Goal: Task Accomplishment & Management: Complete application form

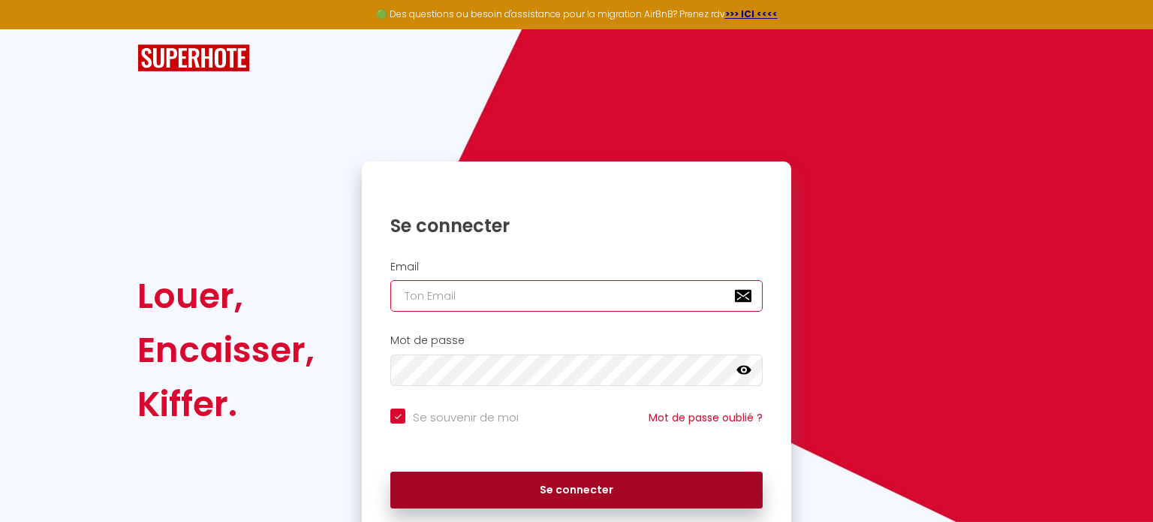
type input "[EMAIL_ADDRESS][DOMAIN_NAME]"
click at [465, 496] on button "Se connecter" at bounding box center [576, 491] width 372 height 38
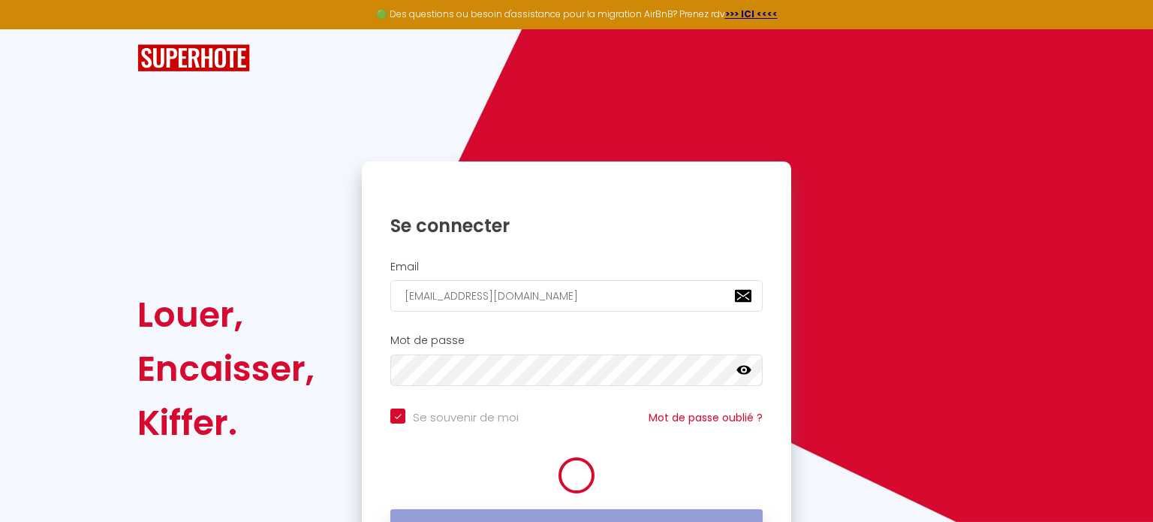
checkbox input "true"
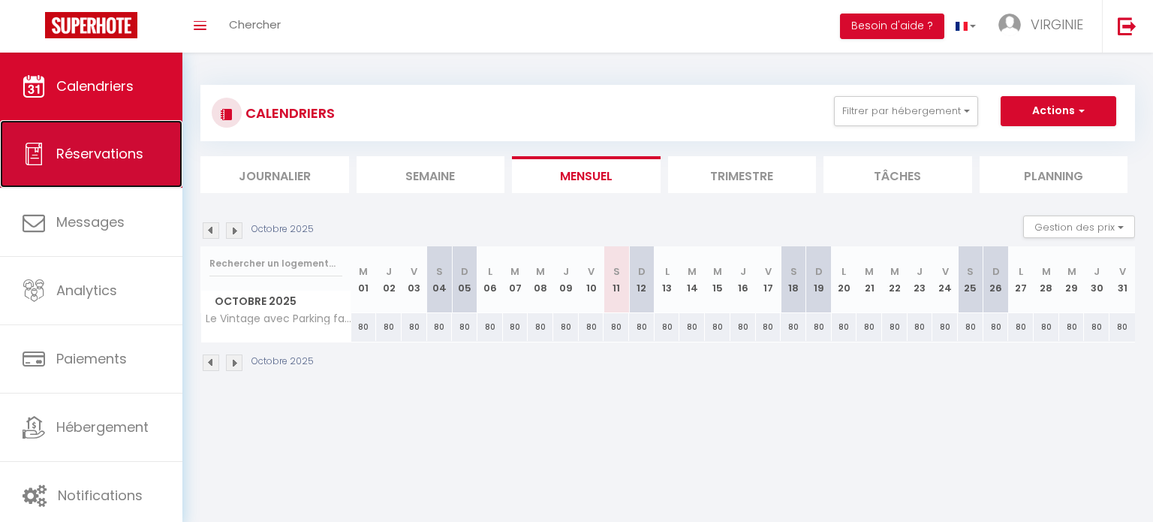
click at [116, 146] on span "Réservations" at bounding box center [99, 153] width 87 height 19
select select "not_cancelled"
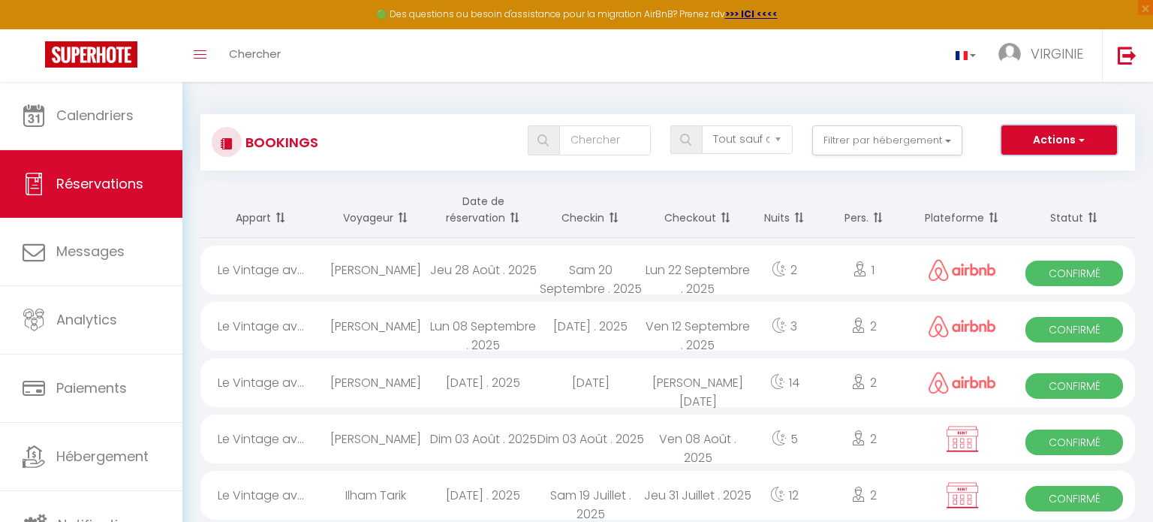
click at [1029, 135] on button "Actions" at bounding box center [1060, 140] width 116 height 30
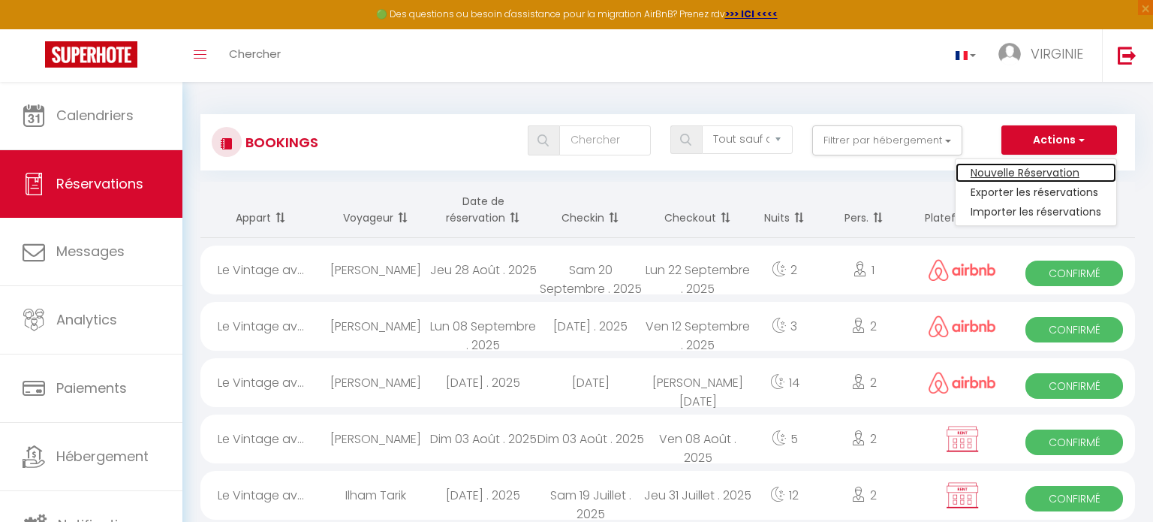
click at [1017, 176] on link "Nouvelle Réservation" at bounding box center [1036, 173] width 161 height 20
select select
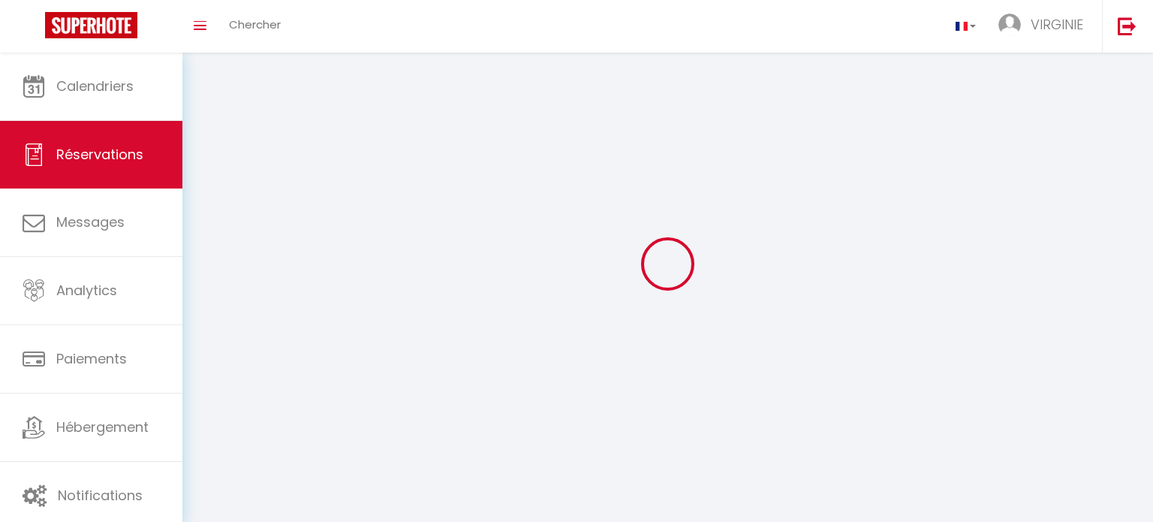
select select
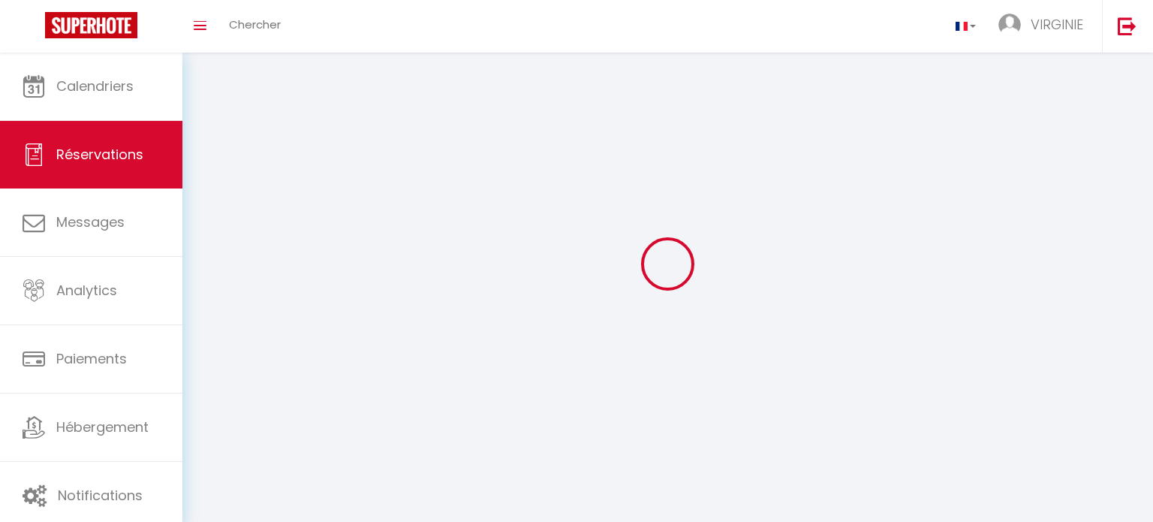
select select
checkbox input "false"
select select
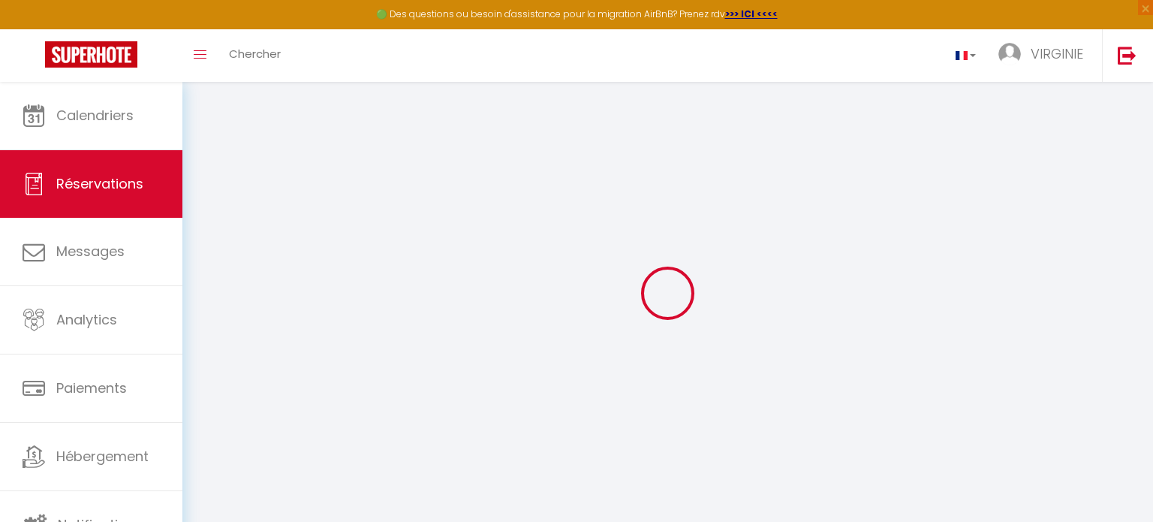
select select
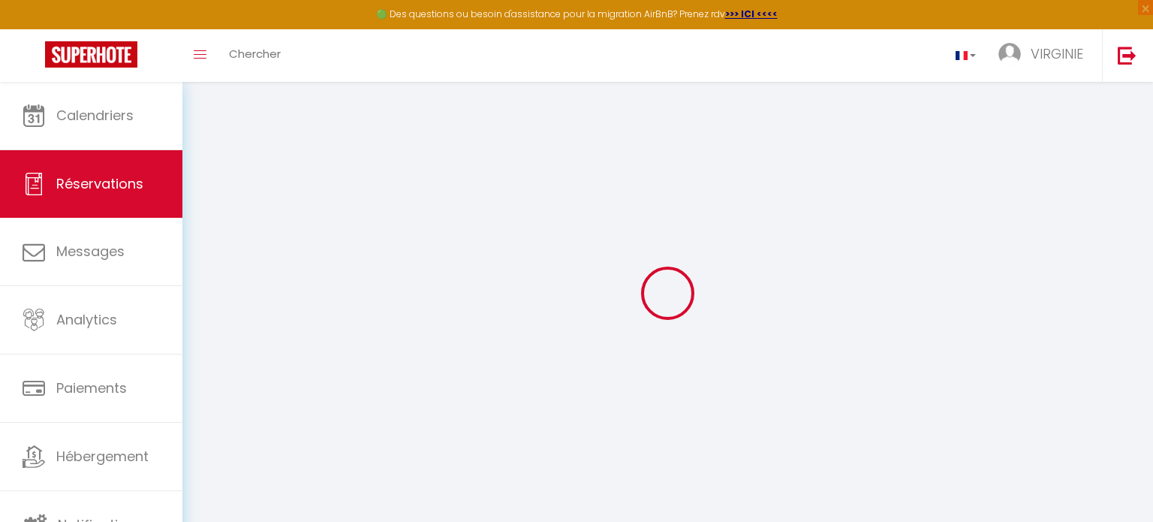
select select
checkbox input "false"
select select
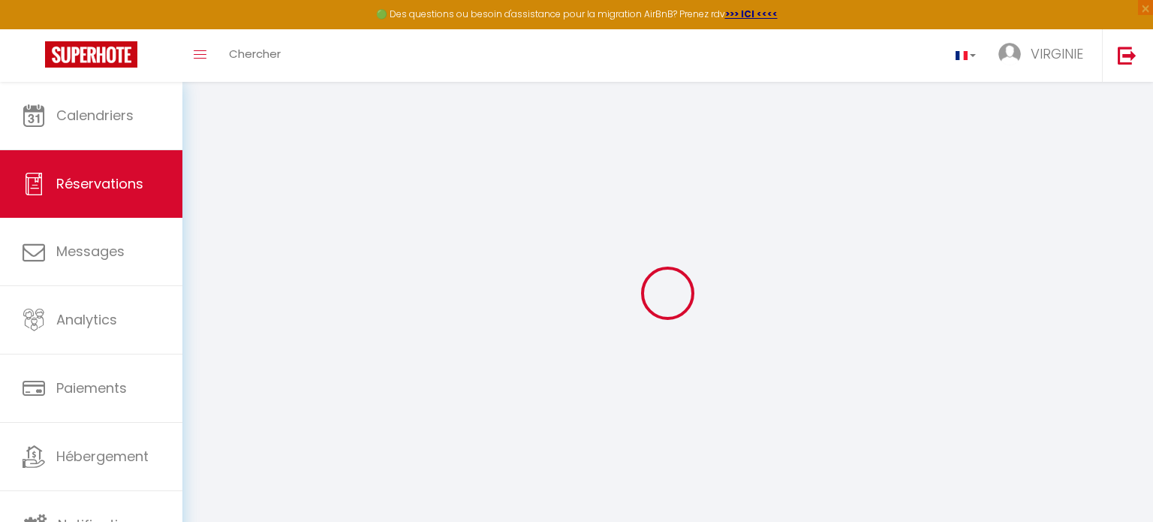
select select
checkbox input "false"
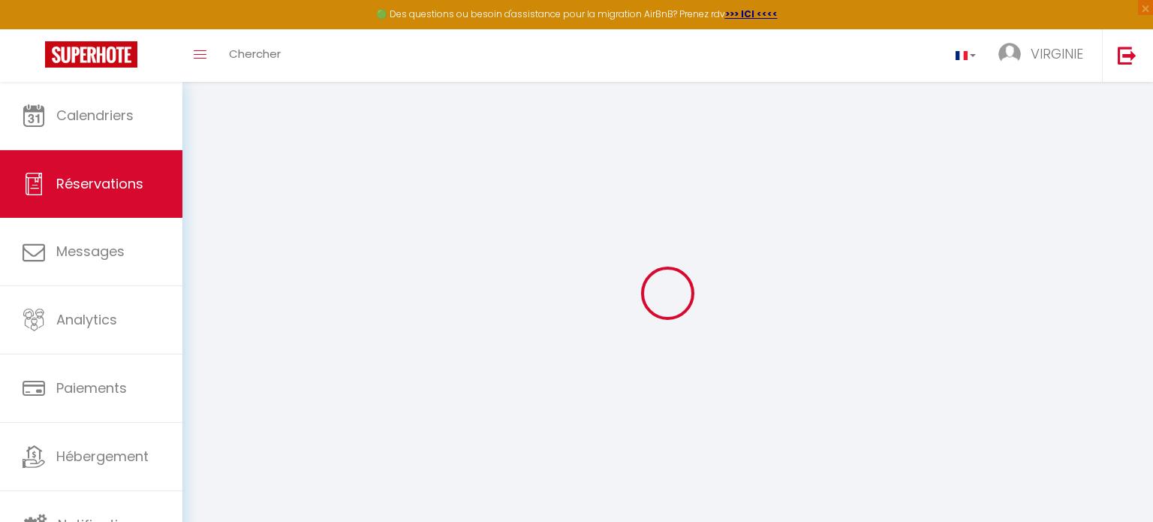
select select
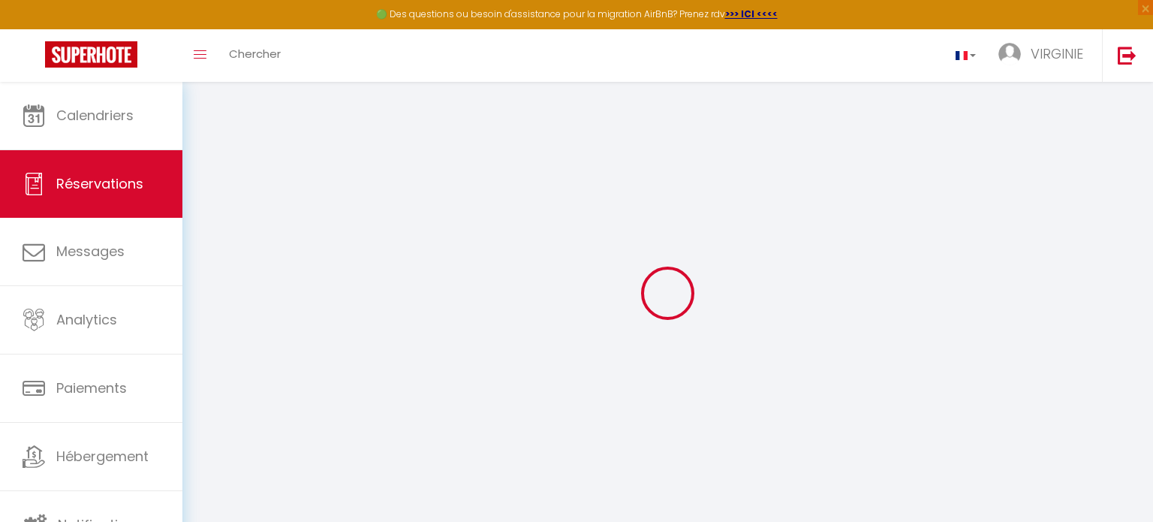
select select
checkbox input "false"
select select
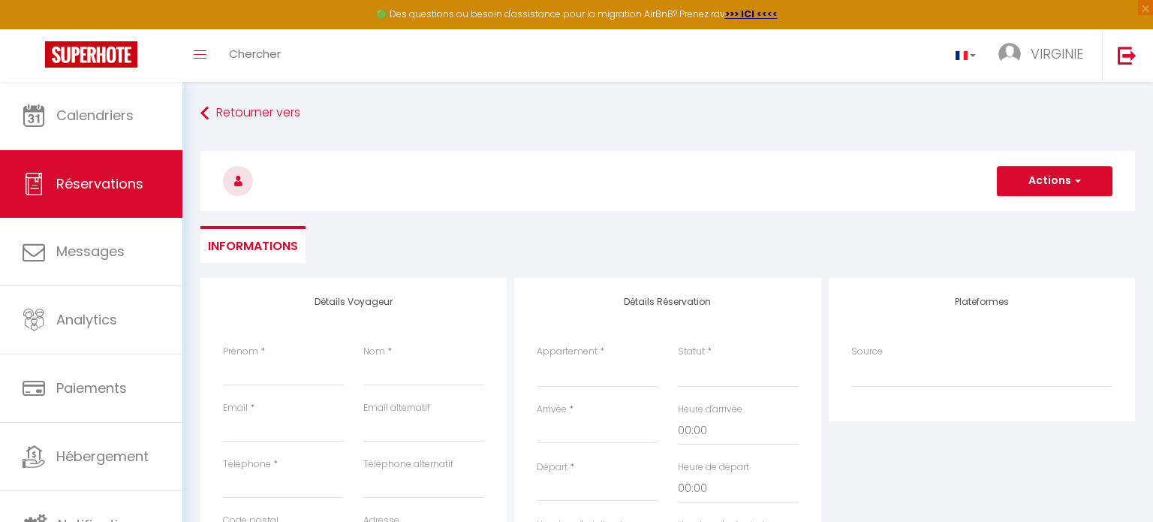
select select
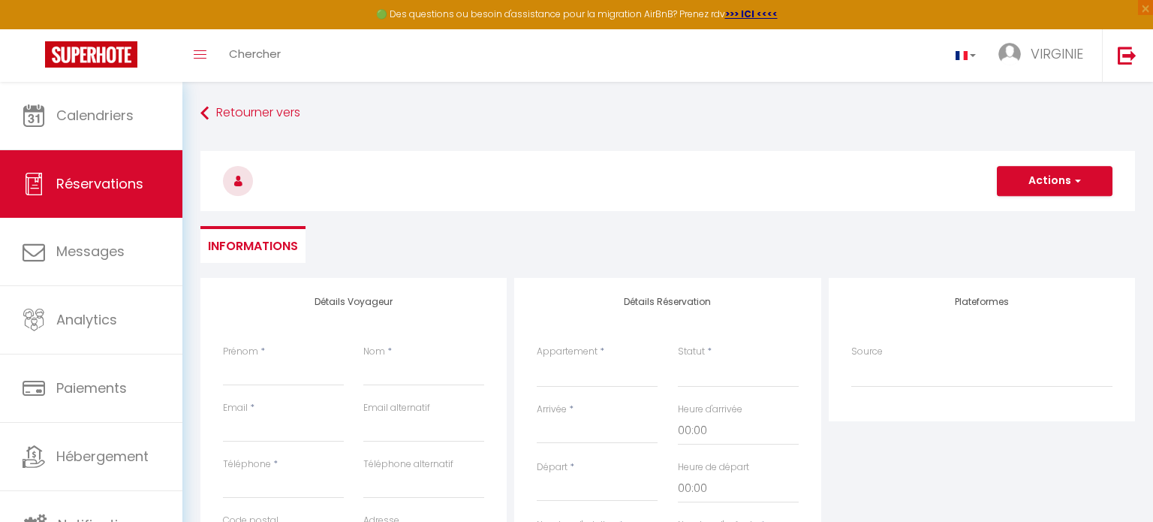
select select
checkbox input "false"
click at [289, 384] on input "Prénom" at bounding box center [283, 372] width 121 height 27
click at [514, 245] on ul "Informations" at bounding box center [667, 244] width 935 height 37
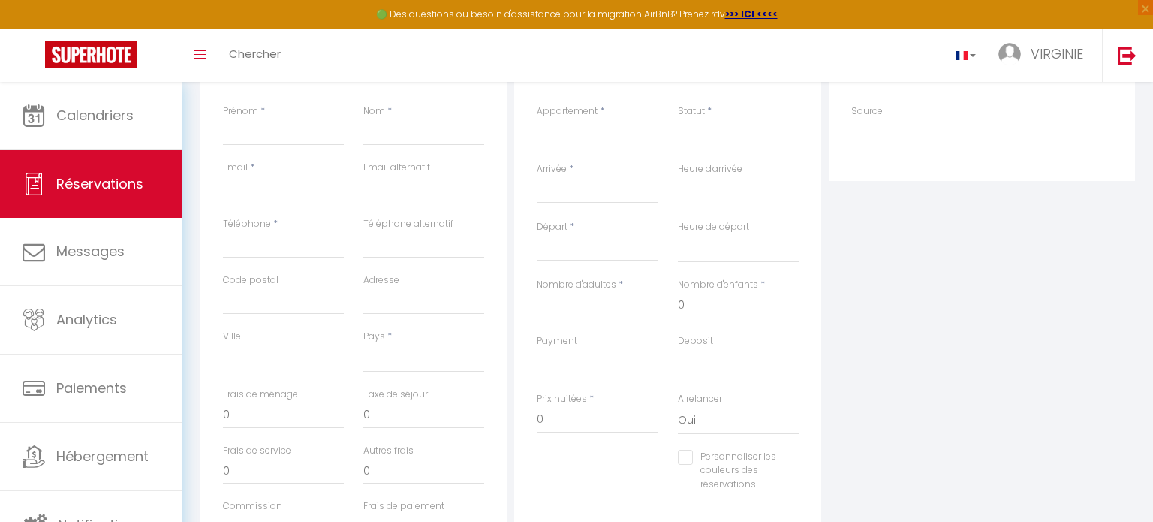
scroll to position [242, 0]
click at [324, 137] on input "Prénom" at bounding box center [283, 130] width 121 height 27
type input "A"
select select
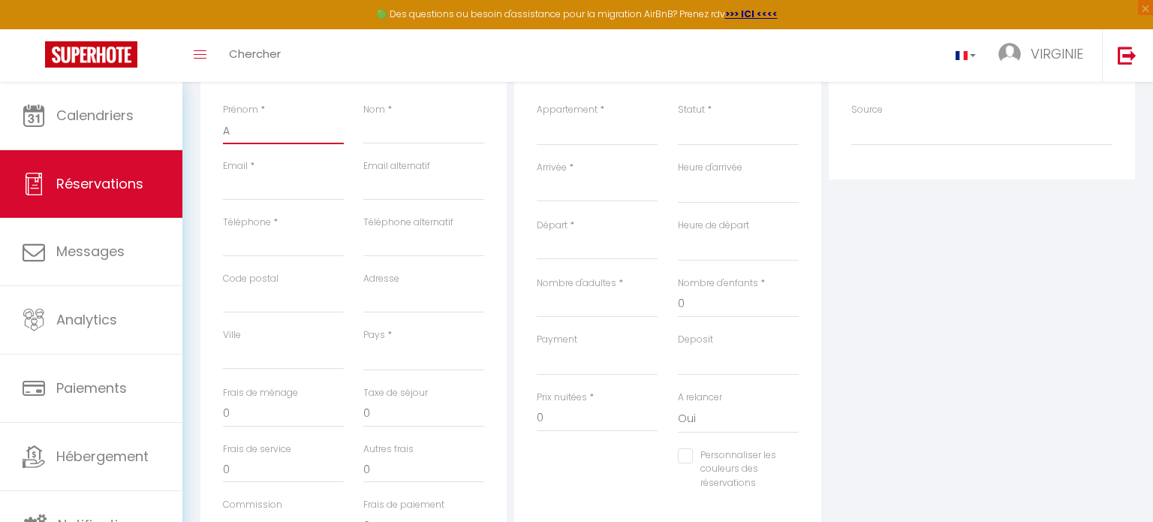
select select
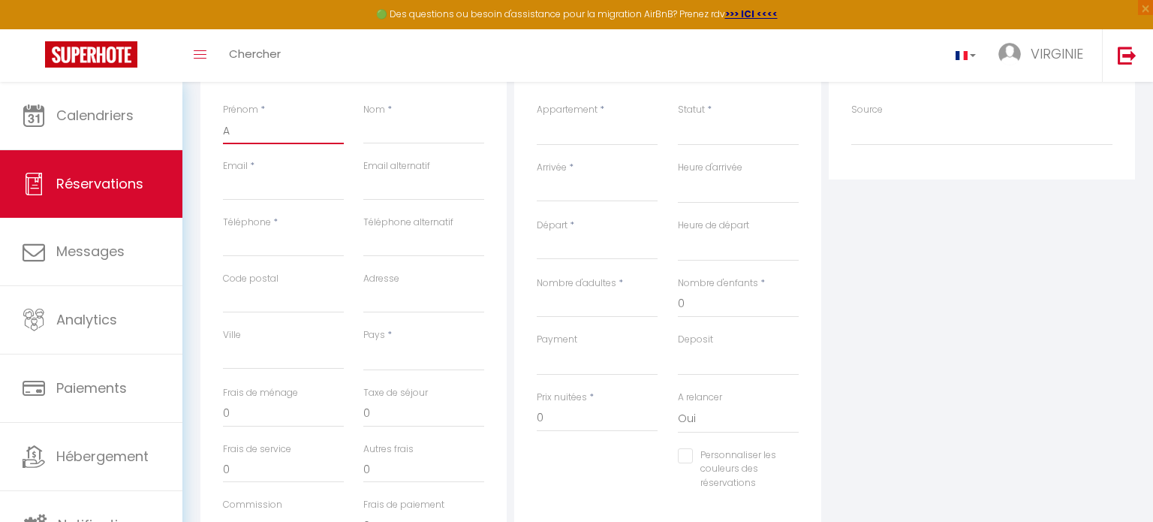
checkbox input "false"
type input "Ad"
select select
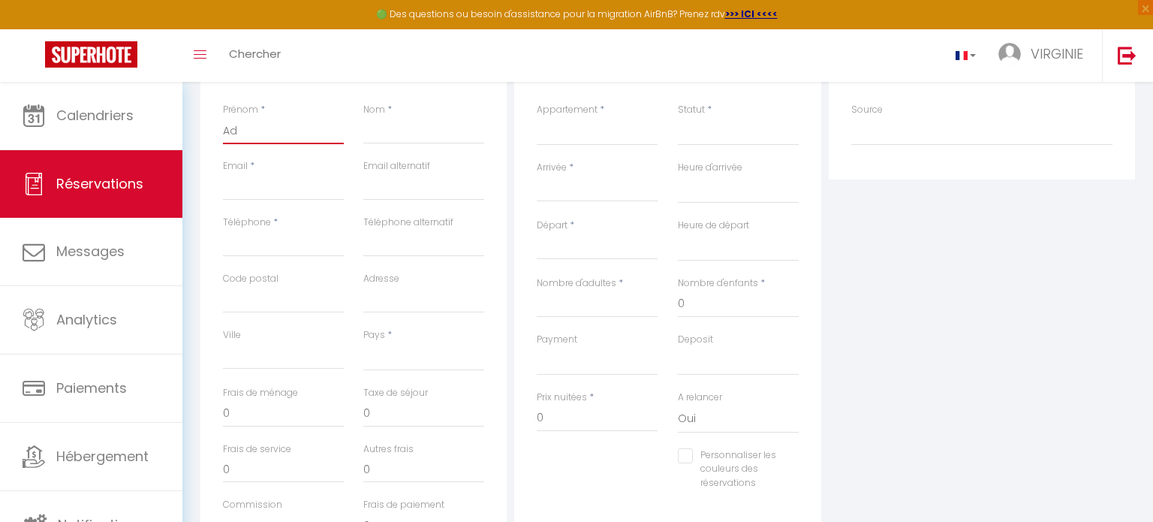
select select
checkbox input "false"
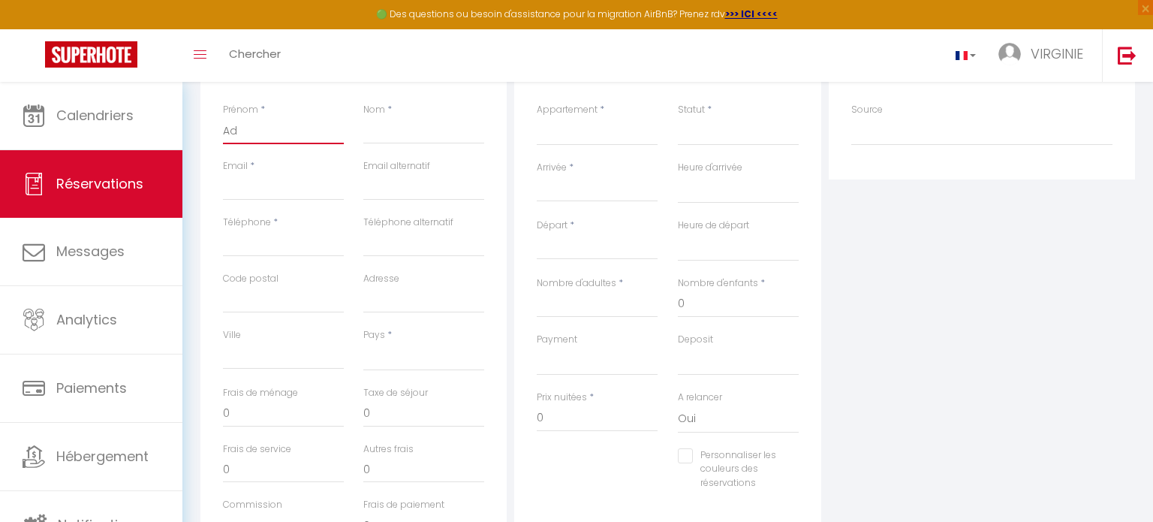
type input "Adr"
select select
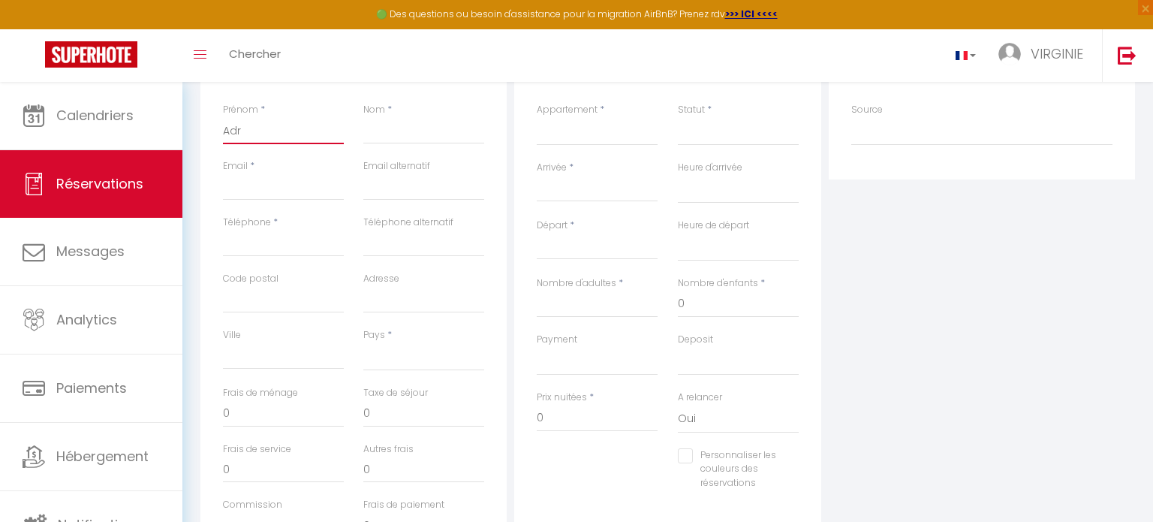
select select
checkbox input "false"
type input "Adri"
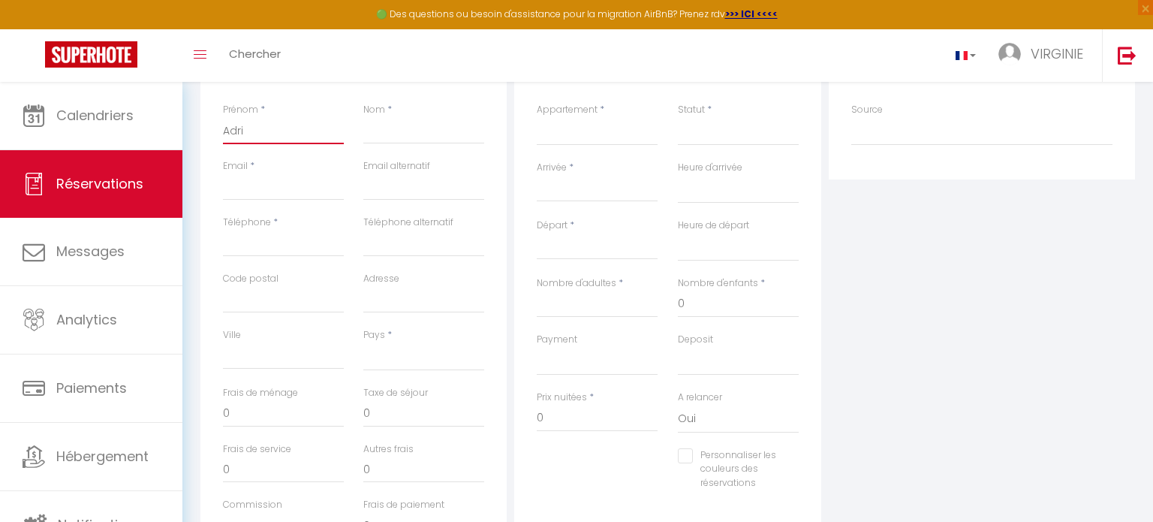
select select
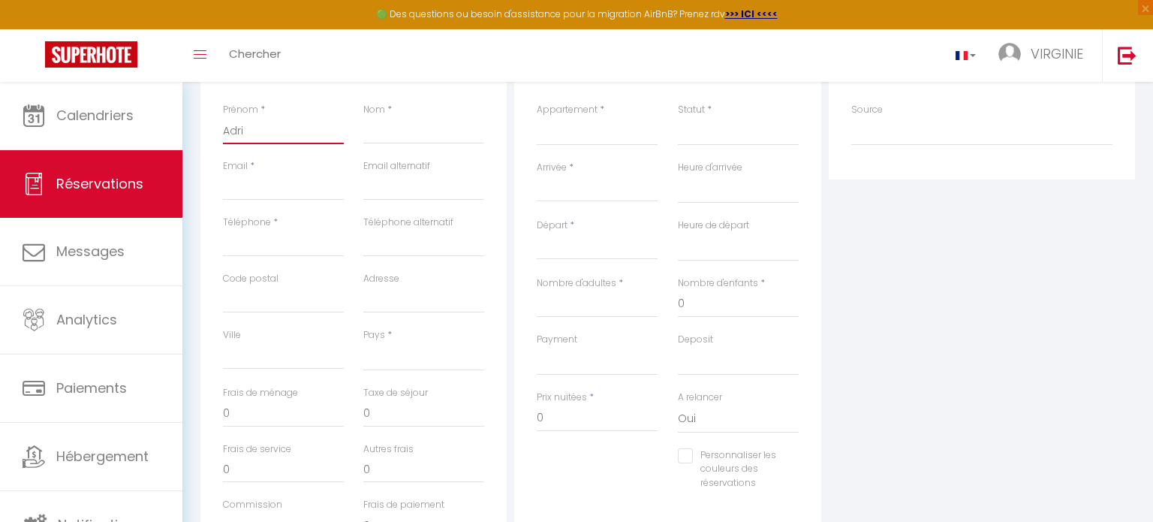
select select
checkbox input "false"
type input "Adrie"
select select
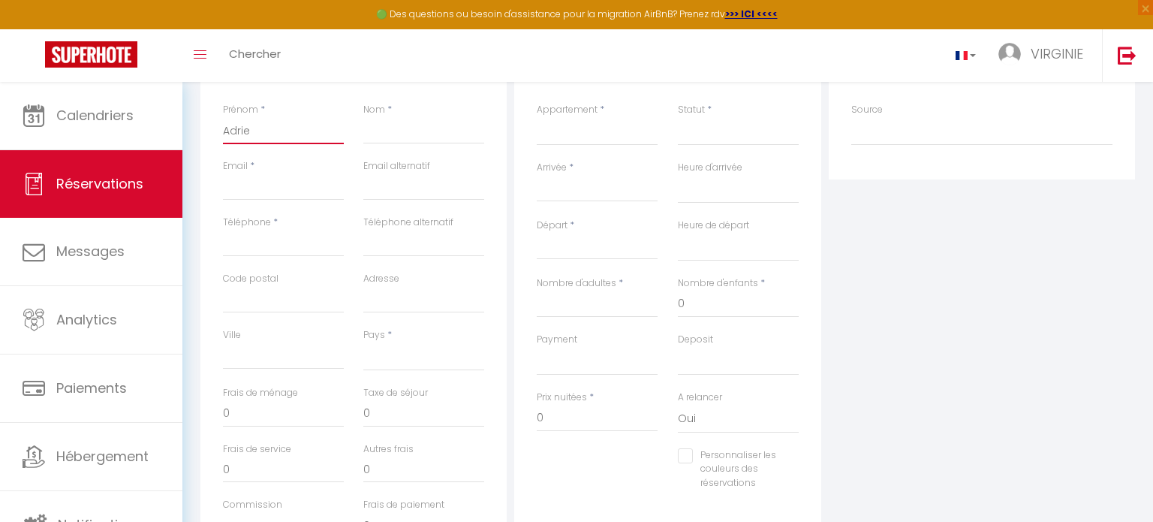
select select
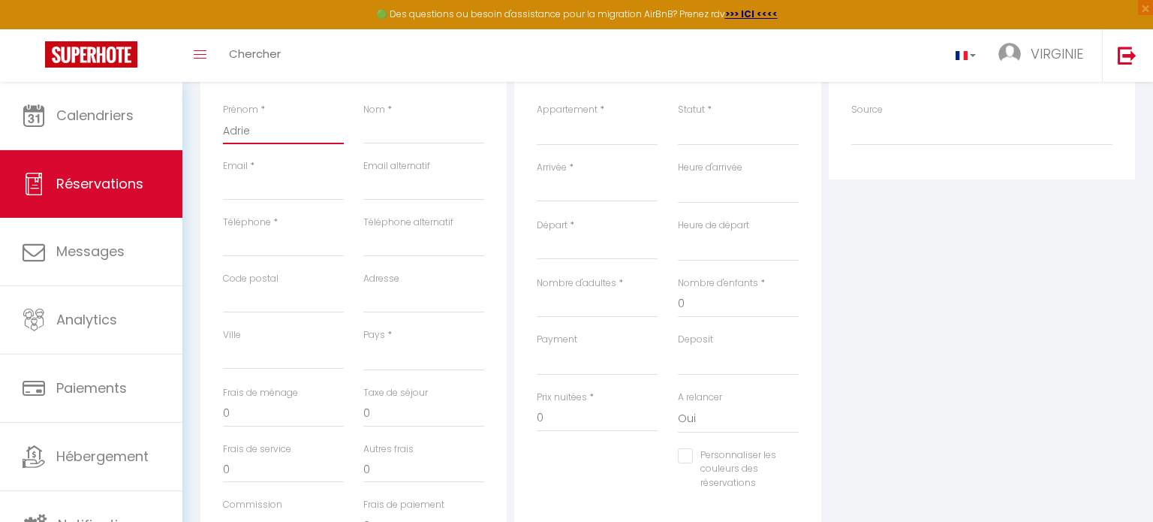
select select
checkbox input "false"
type input "[PERSON_NAME]"
select select
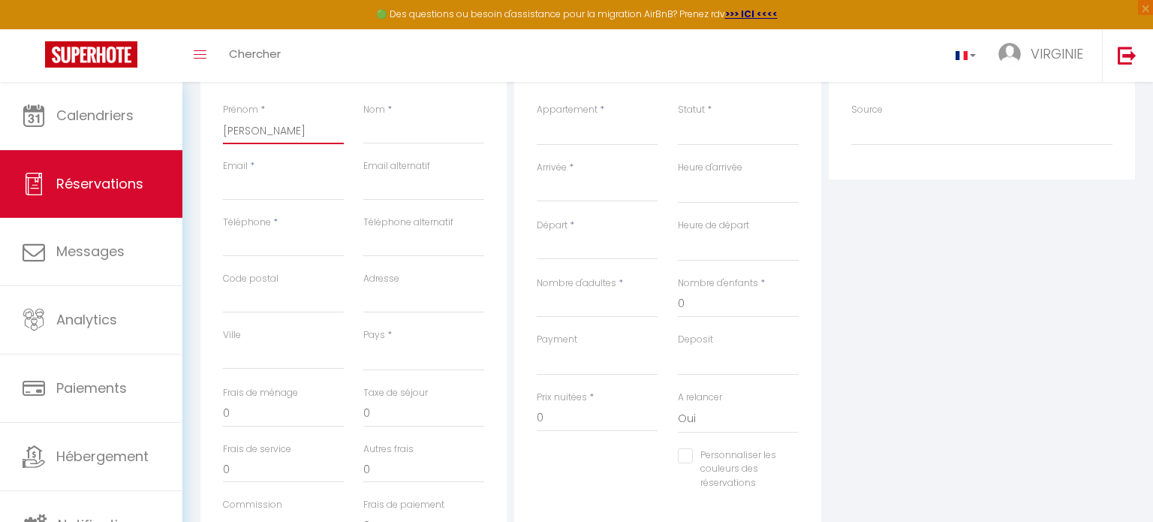
select select
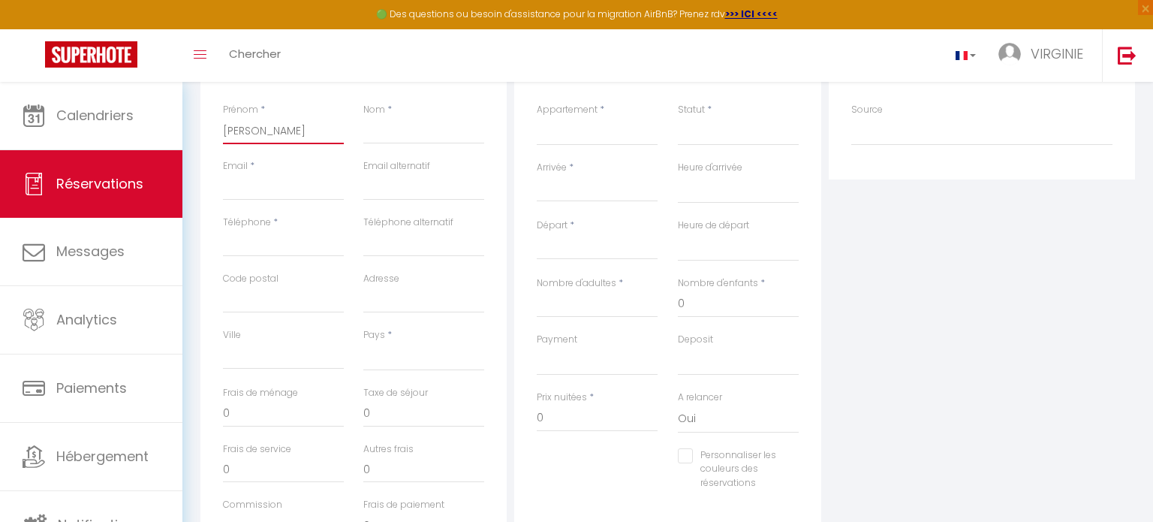
checkbox input "false"
type input "[PERSON_NAME]"
type input "V"
select select
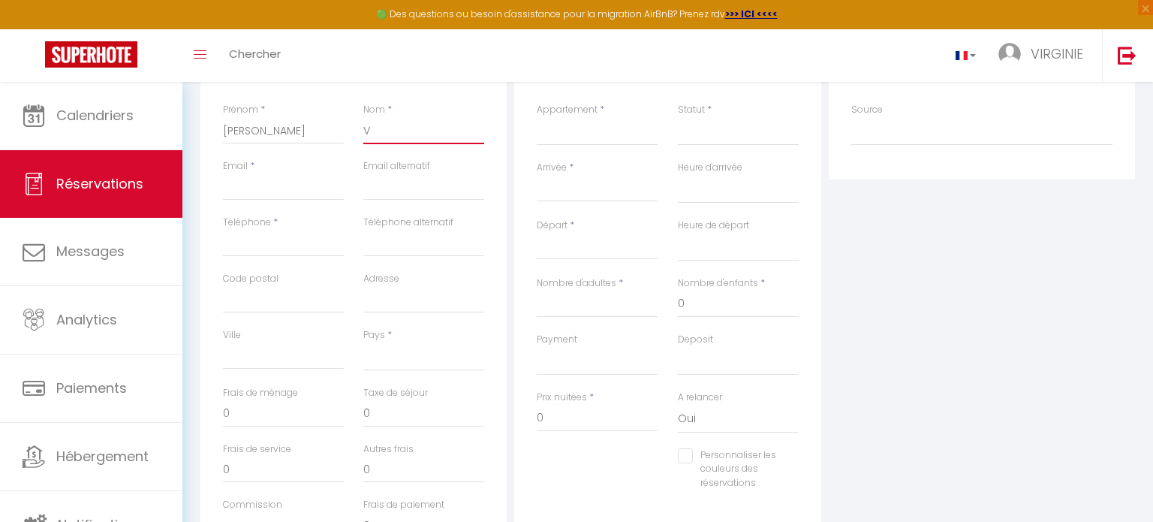
select select
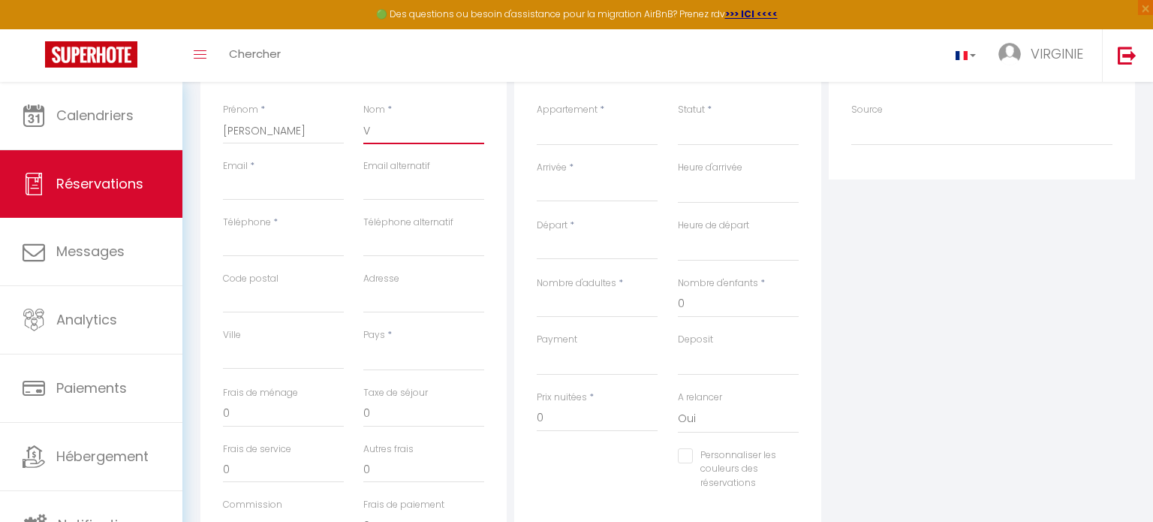
checkbox input "false"
type input "Ve"
select select
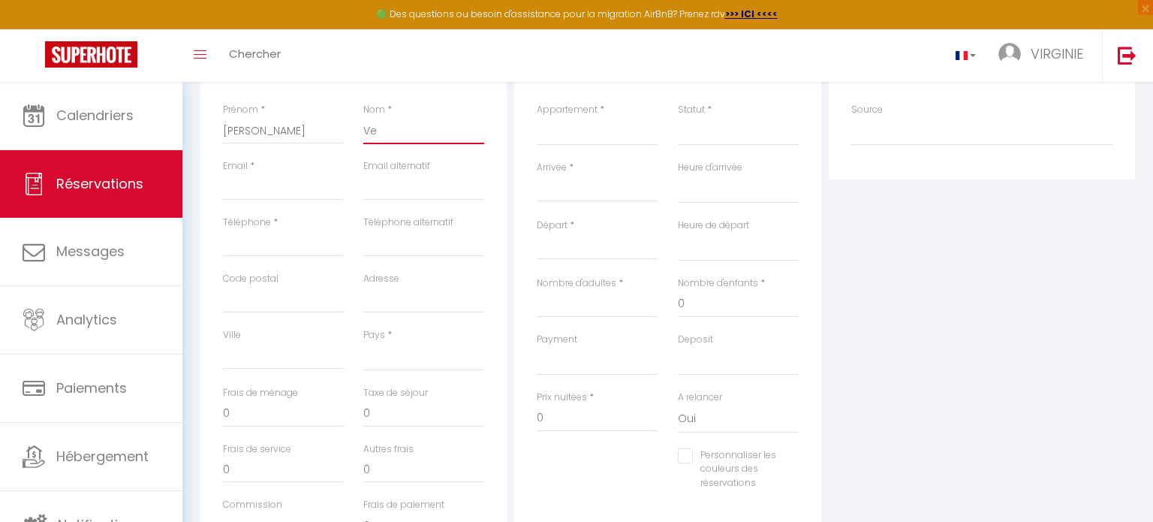
select select
checkbox input "false"
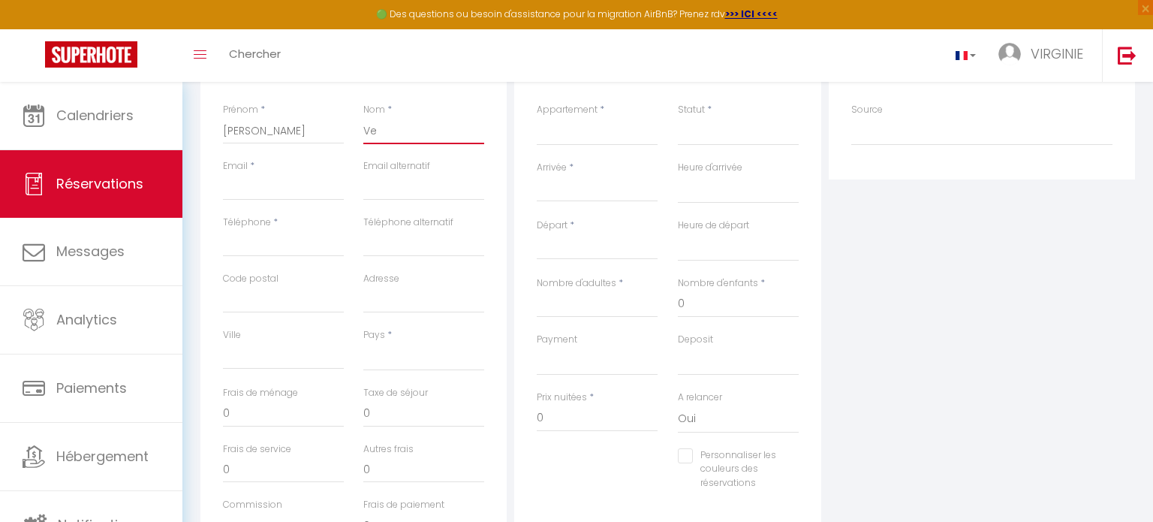
type input "Vei"
select select
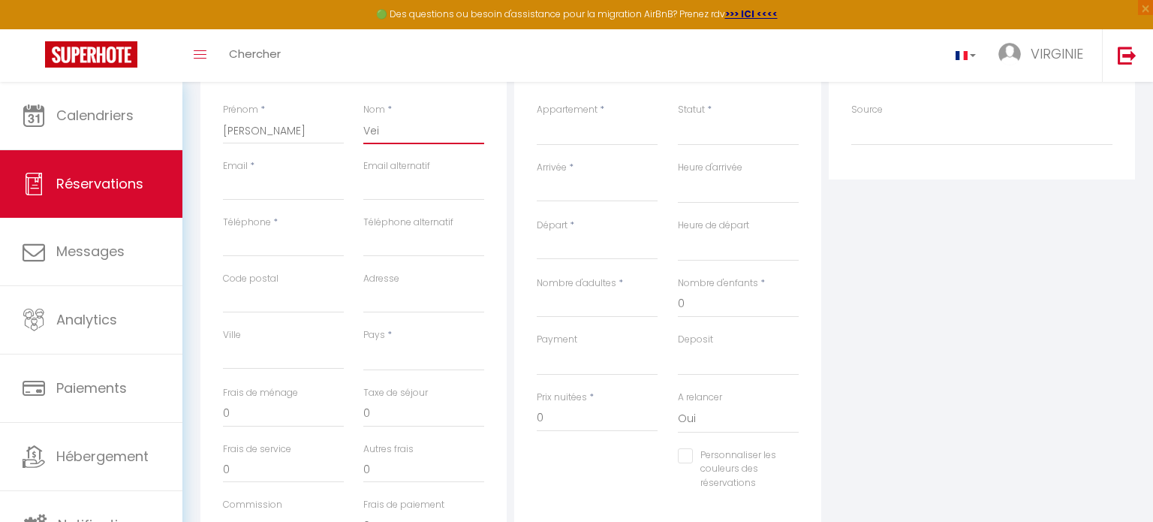
select select
checkbox input "false"
type input "Veil"
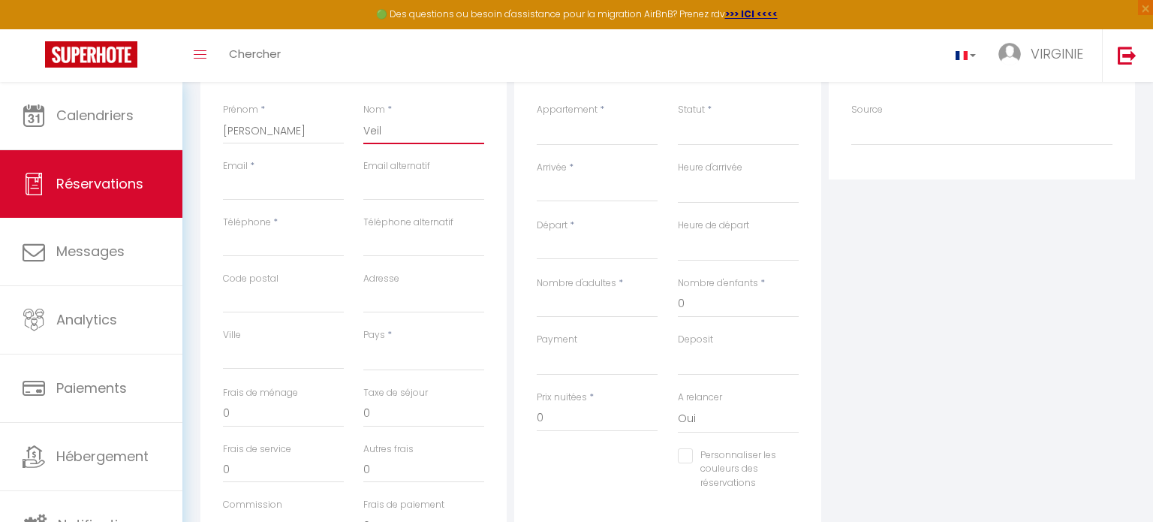
select select
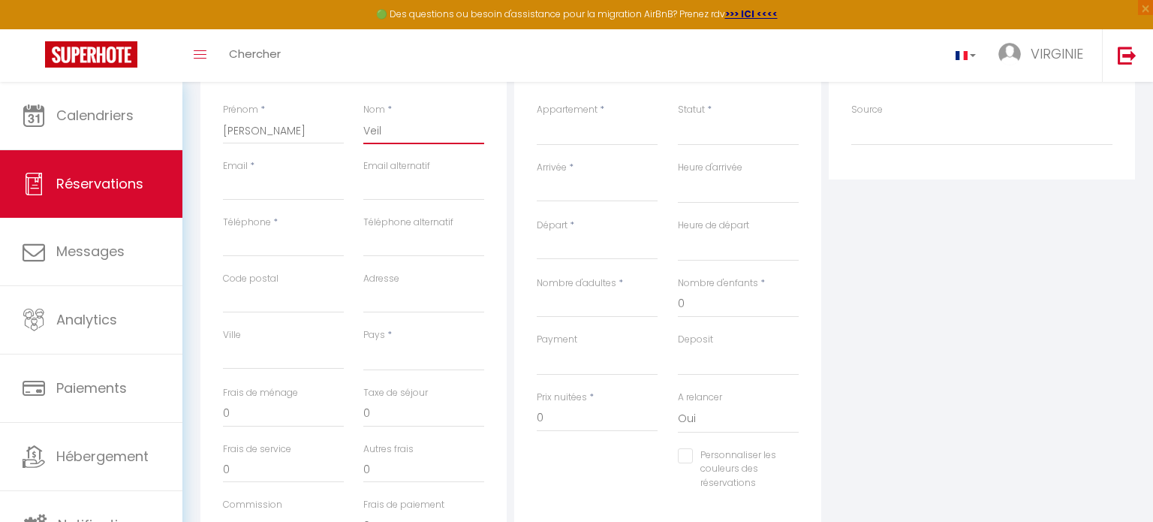
select select
checkbox input "false"
type input "Veill"
select select
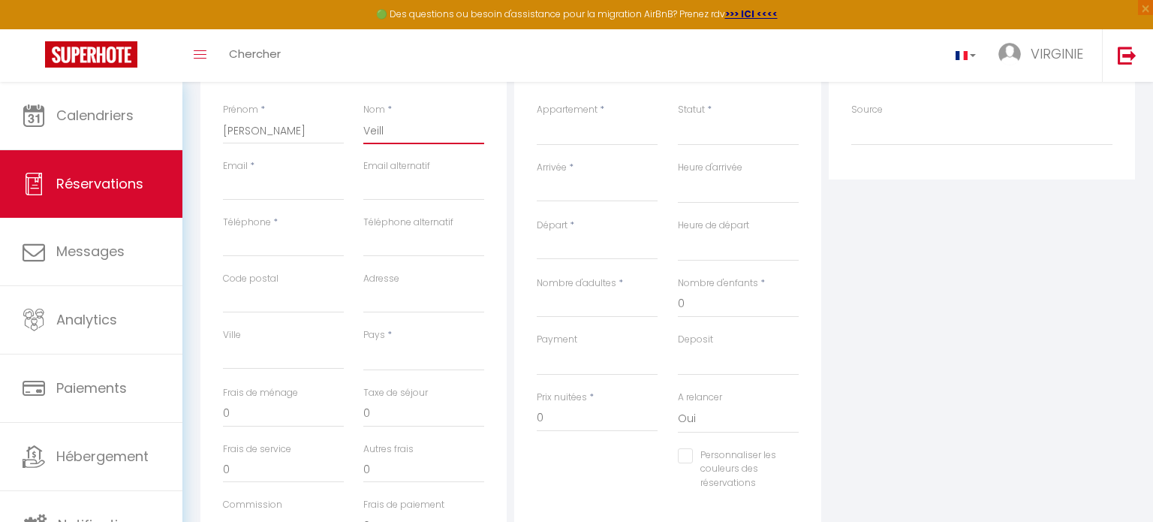
select select
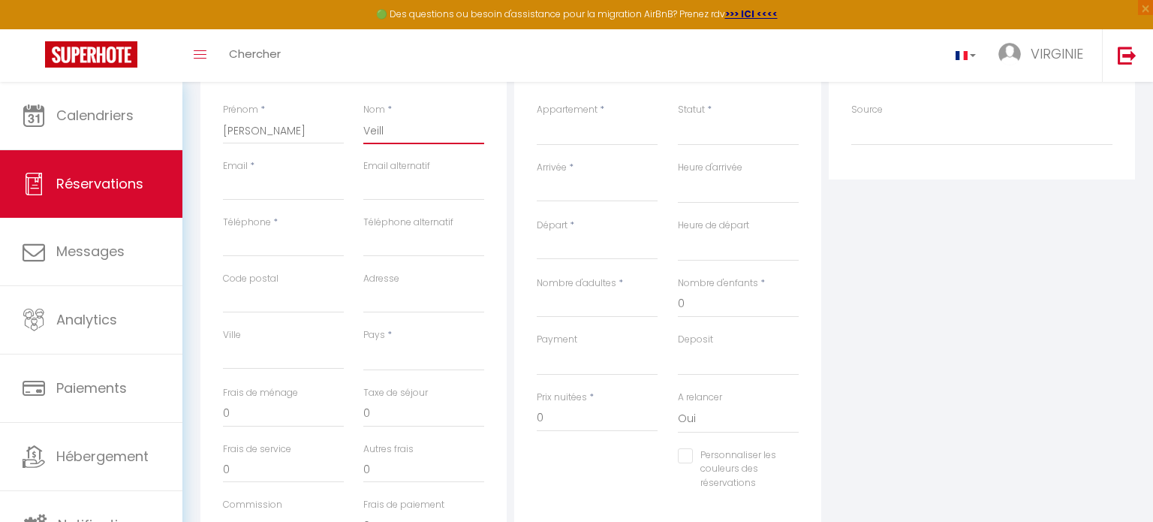
select select
checkbox input "false"
type input "VEILLAT"
type input "[EMAIL_ADDRESS][DOMAIN_NAME]"
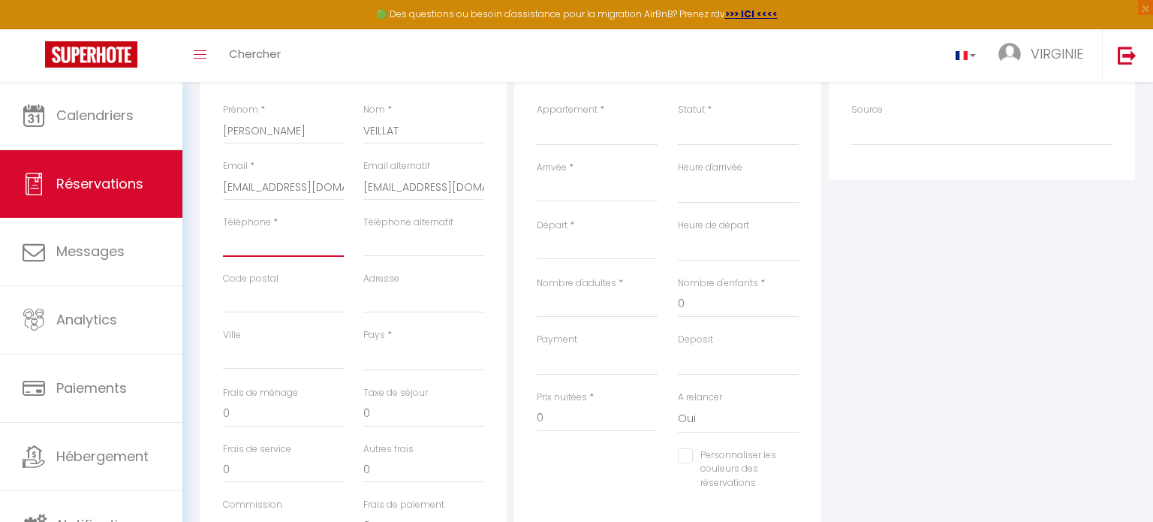
type input "0686655293"
type input "74500"
type input "Immeuble La Terrasse, [STREET_ADDRESS][PERSON_NAME]"
type input "[GEOGRAPHIC_DATA]"
select select "FR"
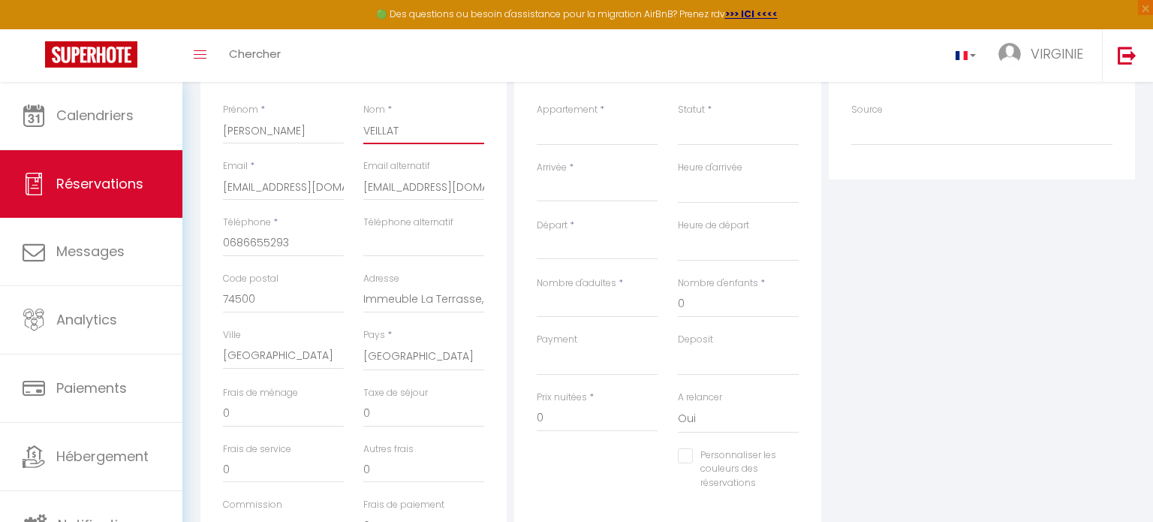
select select
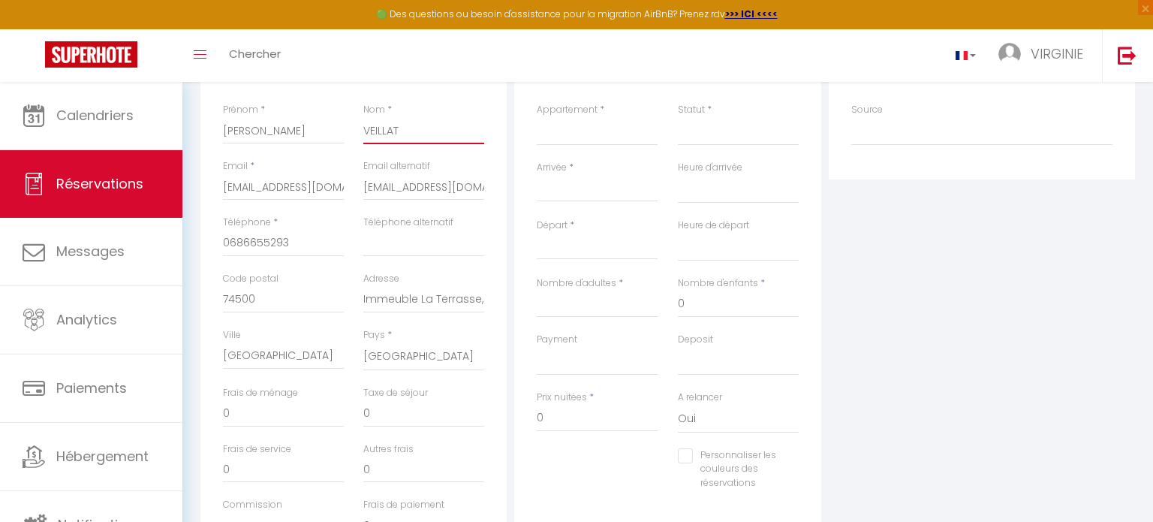
select select
checkbox input "false"
click at [369, 197] on input "[EMAIL_ADDRESS][DOMAIN_NAME]" at bounding box center [423, 186] width 121 height 27
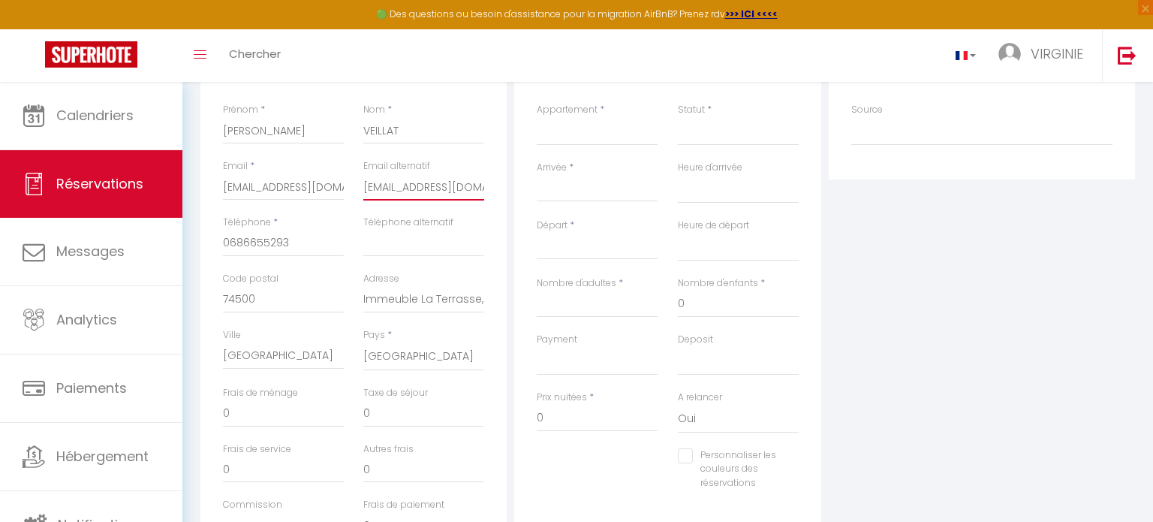
click at [369, 197] on input "[EMAIL_ADDRESS][DOMAIN_NAME]" at bounding box center [423, 186] width 121 height 27
select select
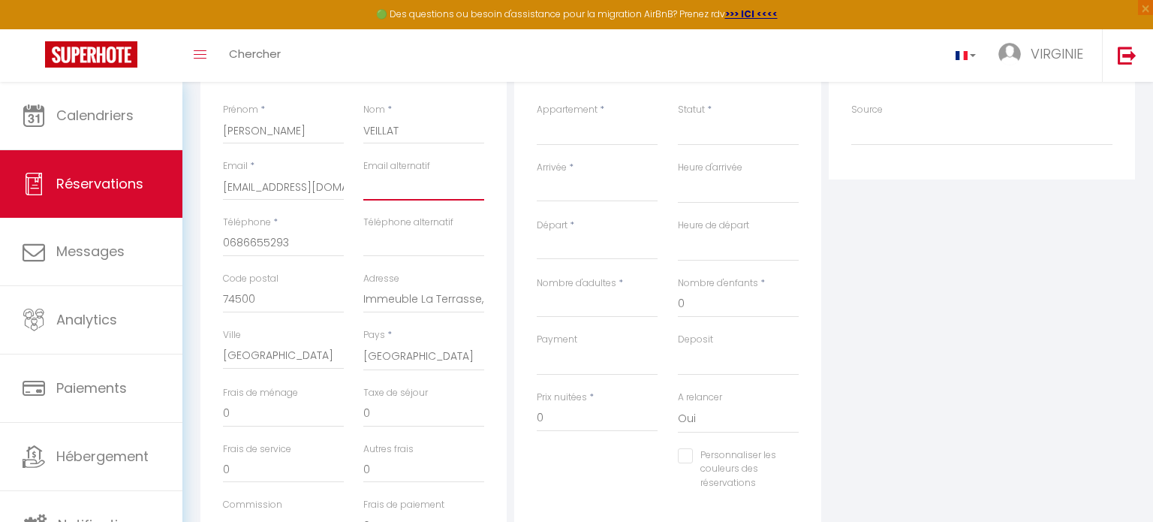
select select
checkbox input "false"
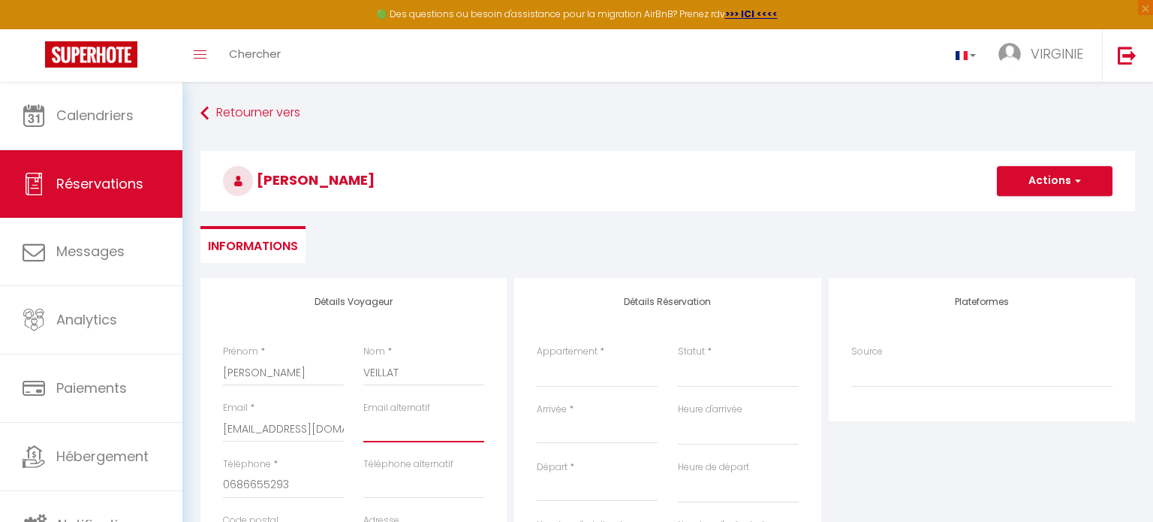
scroll to position [1, 0]
click at [598, 375] on select "Le Vintage avec Parking face aux Thermes" at bounding box center [597, 372] width 121 height 29
select select "65487"
click at [537, 358] on select "Le Vintage avec Parking face aux Thermes" at bounding box center [597, 372] width 121 height 29
select select
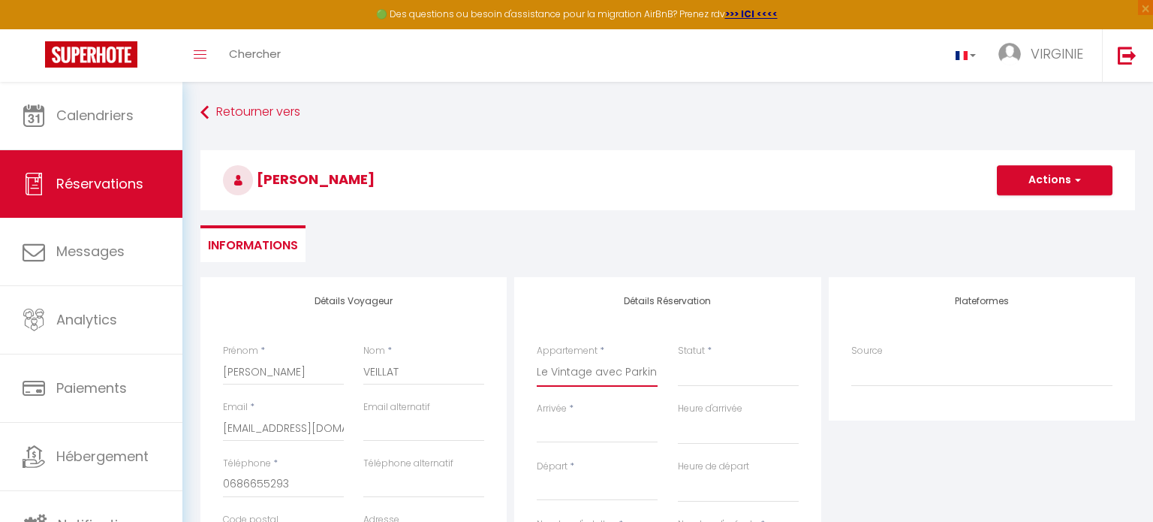
select select
checkbox input "false"
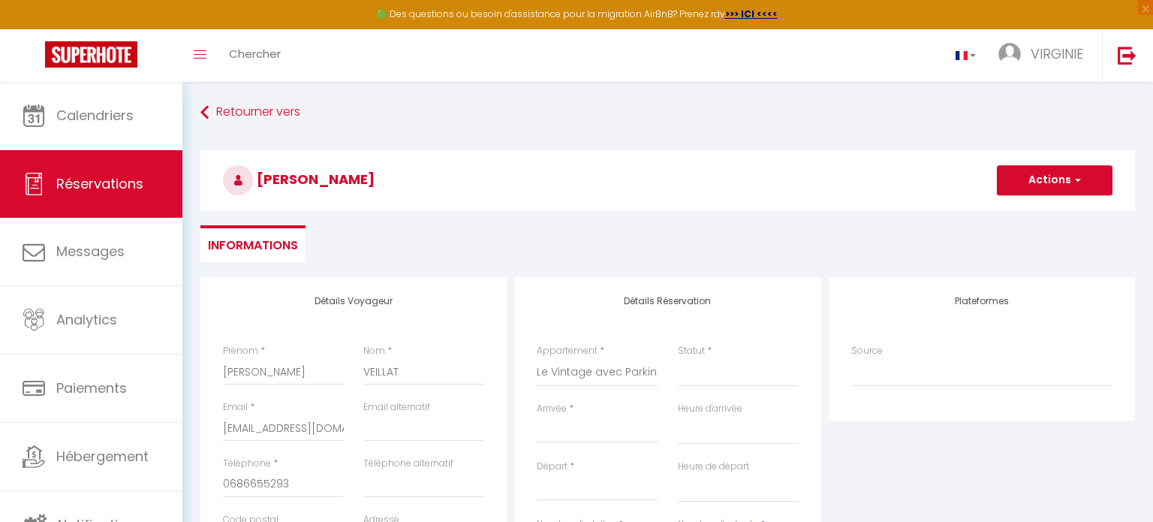
click at [608, 435] on input "Arrivée" at bounding box center [597, 431] width 121 height 20
click at [576, 331] on div "Détails Réservation Appartement * Le Vintage avec Parking face aux Thermes Stat…" at bounding box center [667, 521] width 306 height 488
select select
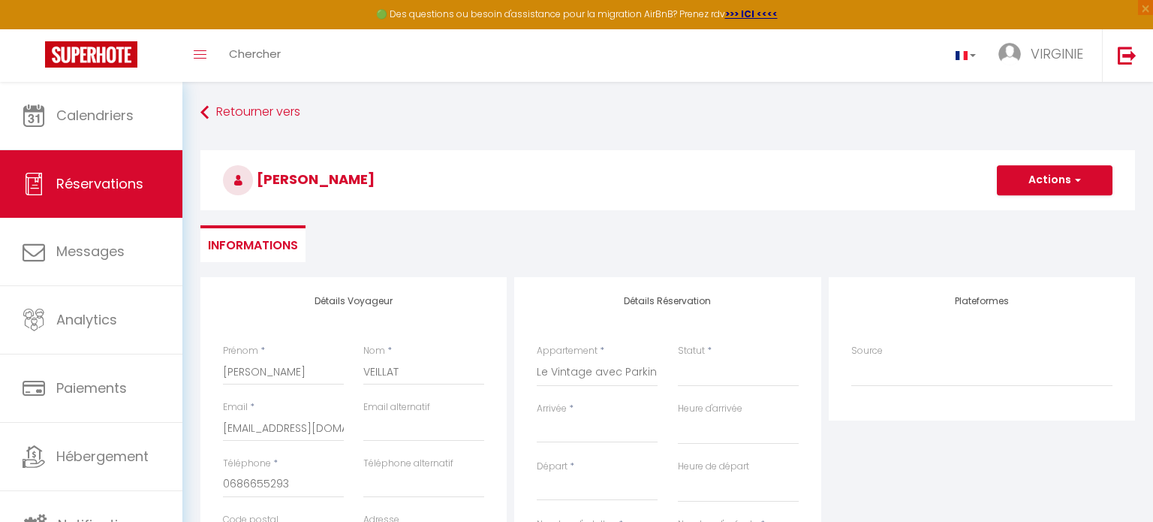
select select
checkbox input "false"
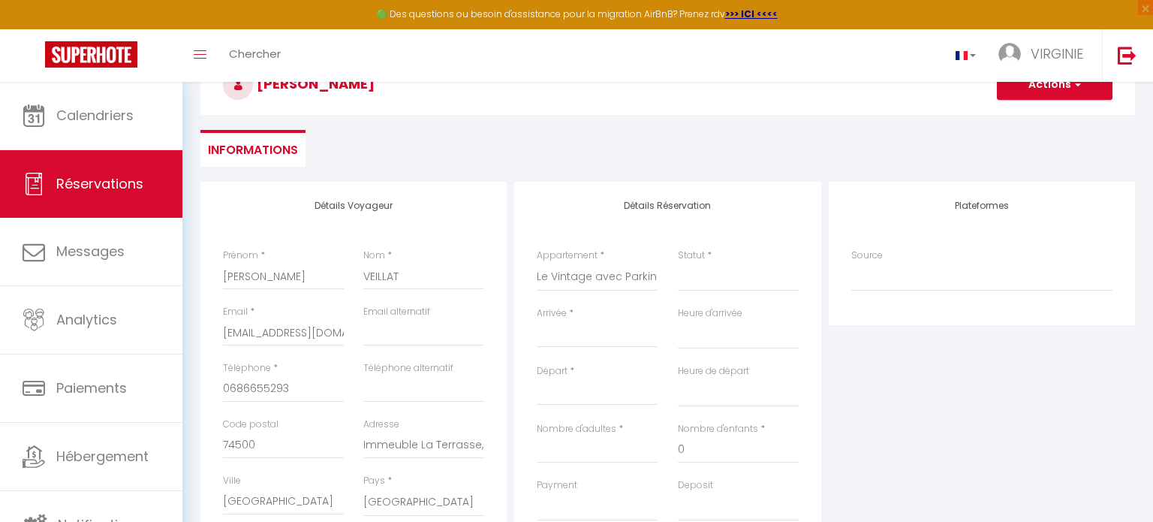
click at [565, 337] on input "Arrivée" at bounding box center [597, 336] width 121 height 20
click at [551, 335] on input "Arrivée" at bounding box center [597, 336] width 121 height 20
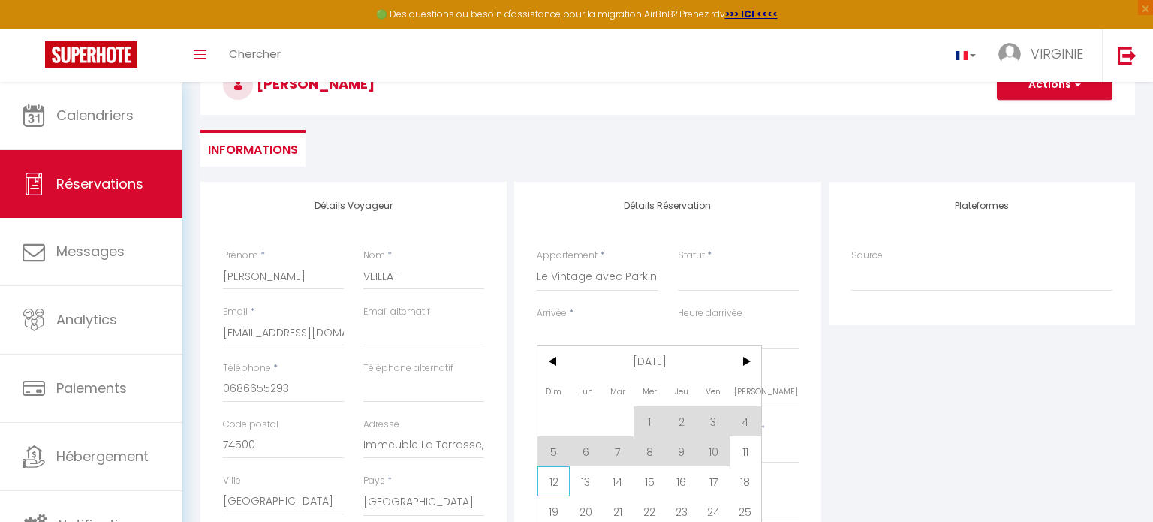
click at [546, 476] on span "12" at bounding box center [554, 481] width 32 height 30
click at [553, 481] on label "Payment" at bounding box center [557, 485] width 41 height 14
click at [678, 291] on select "Confirmé Non Confirmé [PERSON_NAME] par le voyageur No Show Request" at bounding box center [738, 277] width 121 height 29
click at [553, 481] on label "Payment" at bounding box center [557, 485] width 41 height 14
click at [678, 291] on select "Confirmé Non Confirmé [PERSON_NAME] par le voyageur No Show Request" at bounding box center [738, 277] width 121 height 29
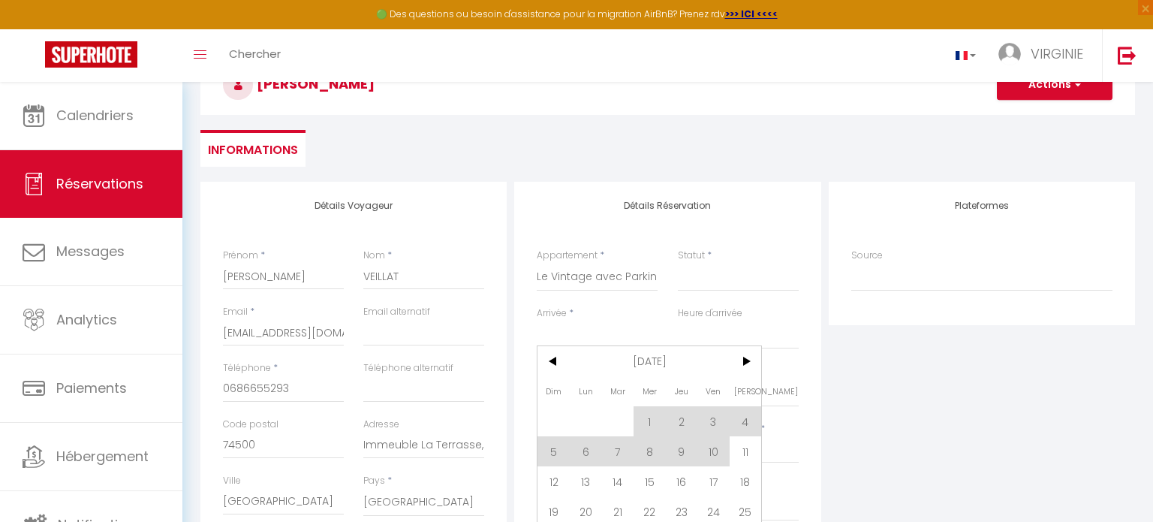
click at [545, 472] on div "Nombre d'adultes *" at bounding box center [597, 450] width 140 height 56
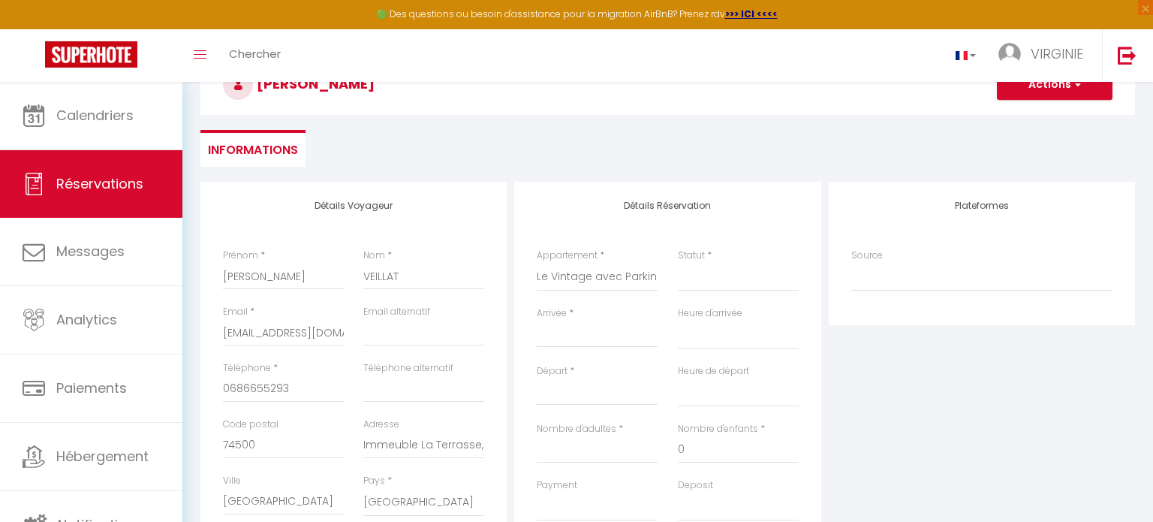
select select
type input "Dim 12 Octobre 2025"
select select
type input "Lun 13 Octobre 2025"
select select
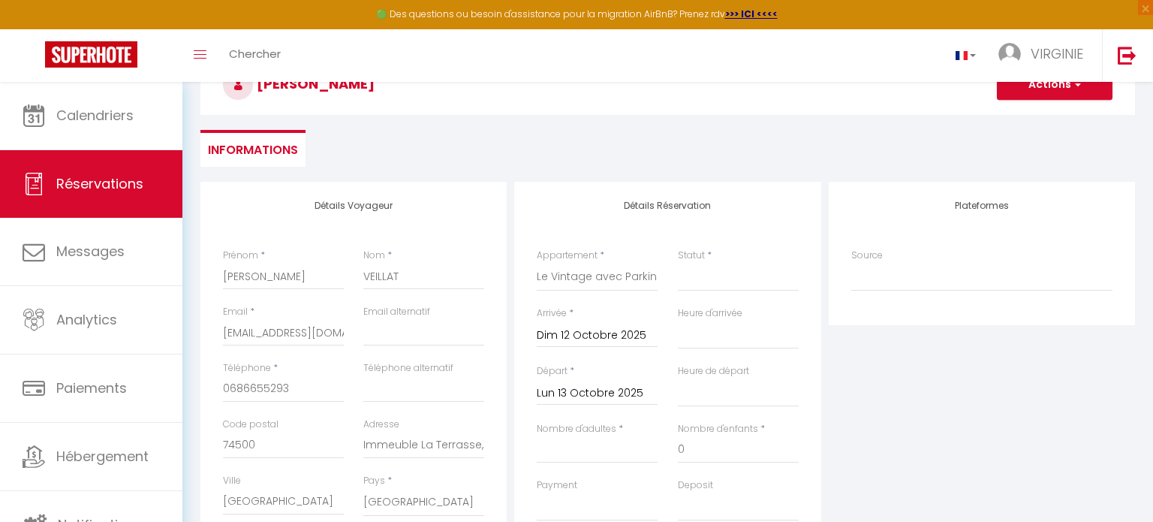
select select
checkbox input "false"
click at [710, 313] on label "Heure d'arrivée" at bounding box center [710, 313] width 65 height 14
click at [710, 321] on select "00:00 00:30 01:00 01:30 02:00 02:30 03:00 03:30 04:00 04:30 05:00 05:30 06:00 0…" at bounding box center [738, 335] width 121 height 29
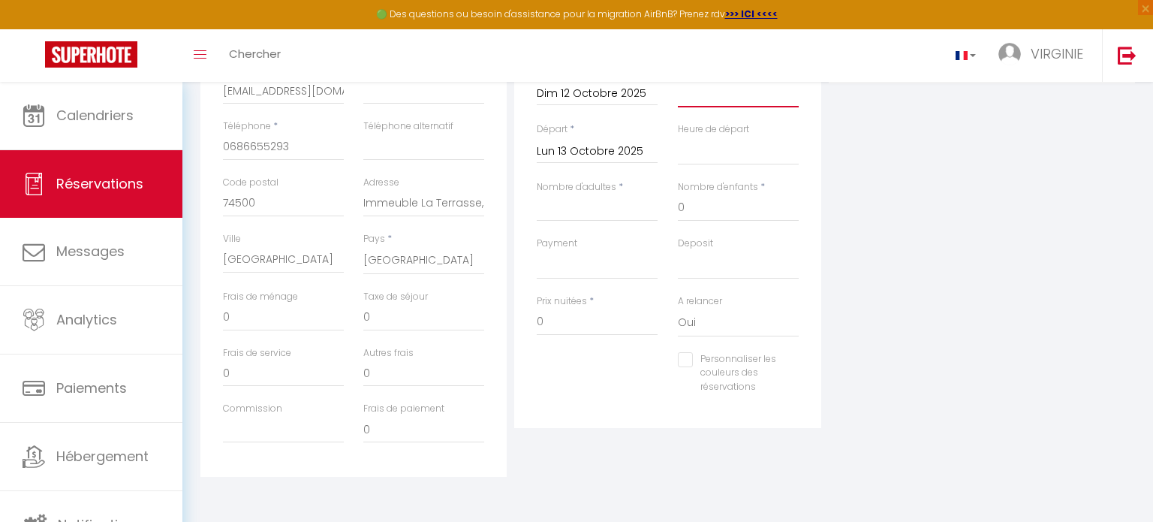
scroll to position [0, 0]
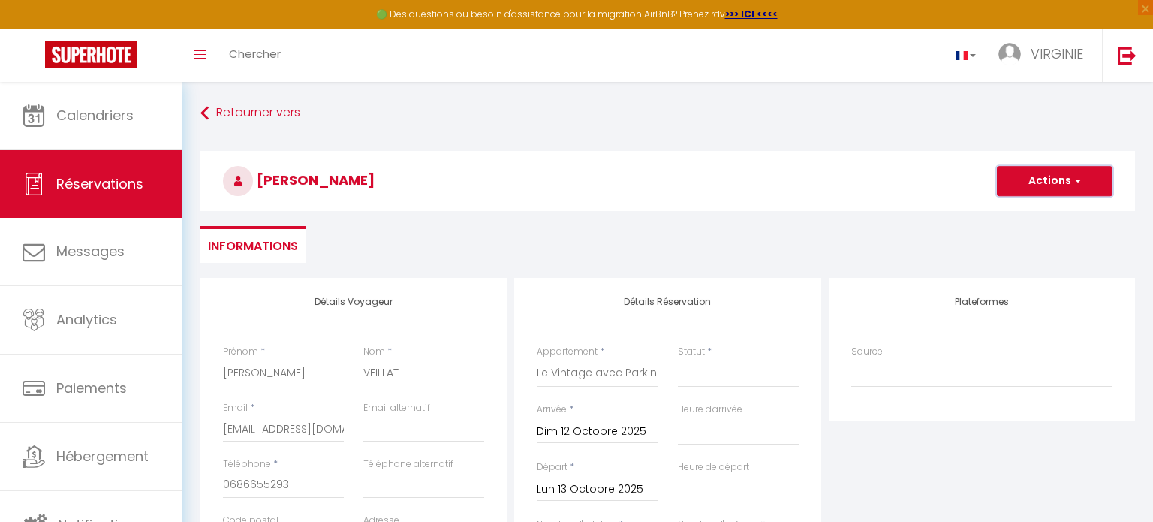
click at [1037, 185] on button "Actions" at bounding box center [1055, 181] width 116 height 30
